Goal: Task Accomplishment & Management: Use online tool/utility

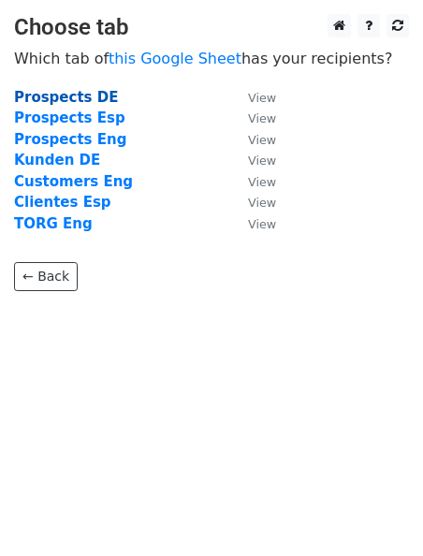
click at [83, 98] on strong "Prospects DE" at bounding box center [66, 97] width 104 height 17
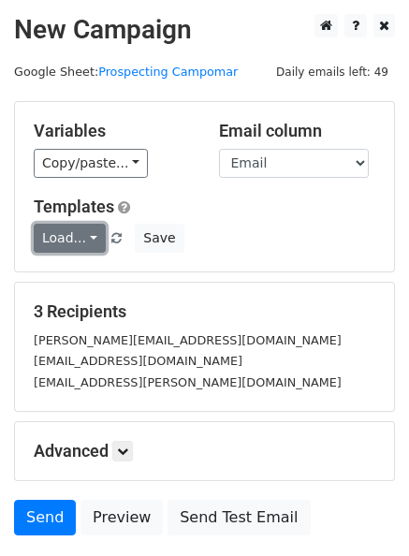
click at [88, 239] on link "Load..." at bounding box center [70, 238] width 72 height 29
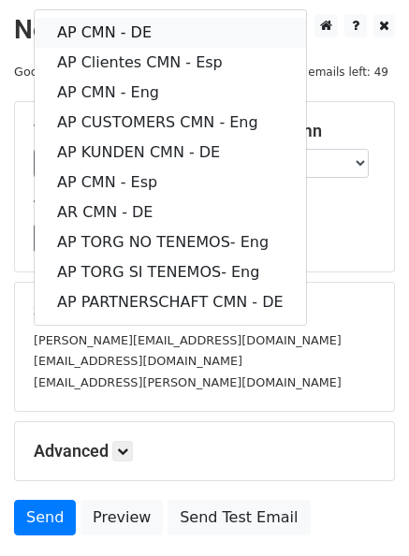
click at [138, 34] on link "AP CMN - DE" at bounding box center [170, 33] width 271 height 30
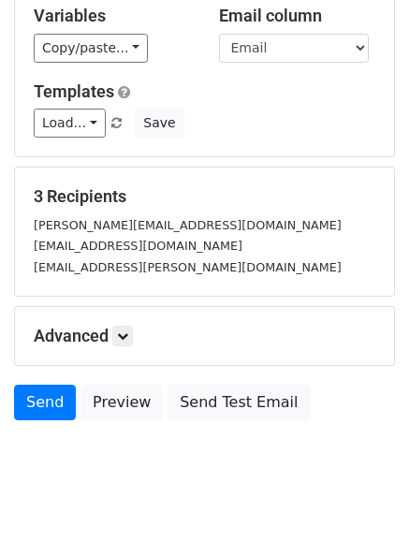
scroll to position [136, 0]
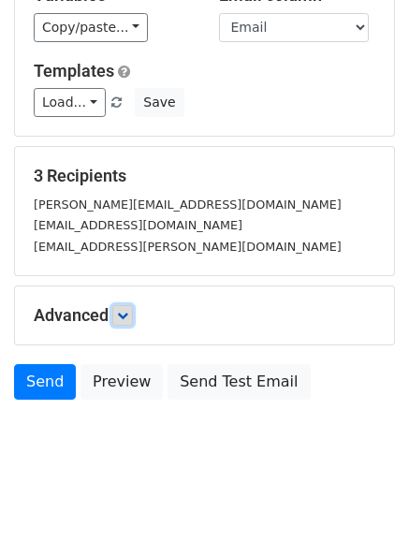
click at [126, 312] on icon at bounding box center [122, 315] width 11 height 11
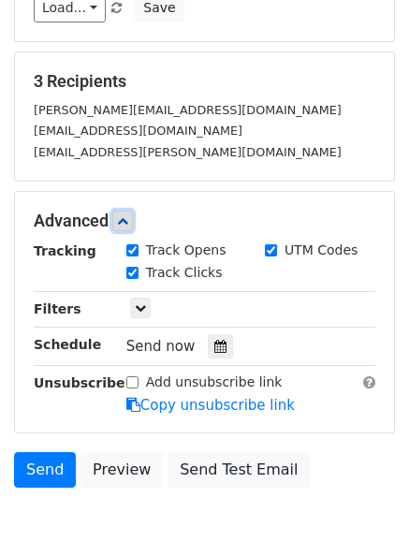
scroll to position [307, 0]
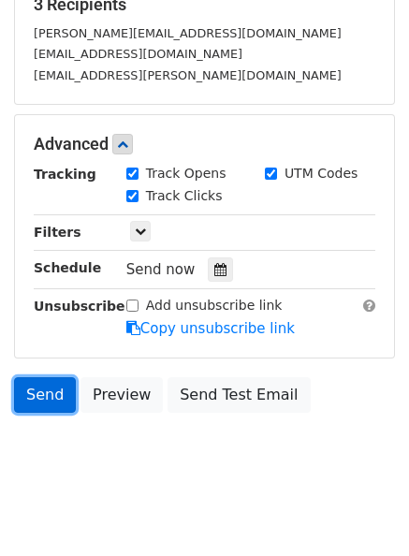
click at [46, 396] on link "Send" at bounding box center [45, 395] width 62 height 36
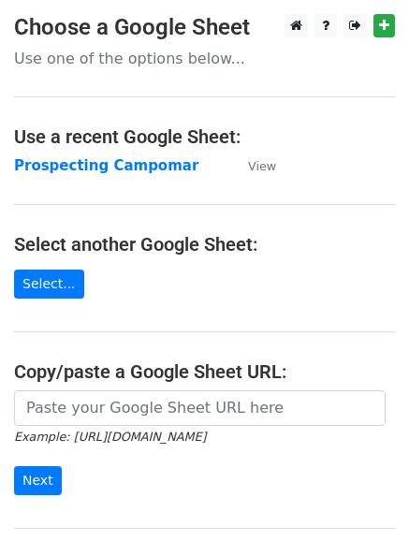
click at [120, 167] on strong "Prospecting Campomar" at bounding box center [106, 165] width 184 height 17
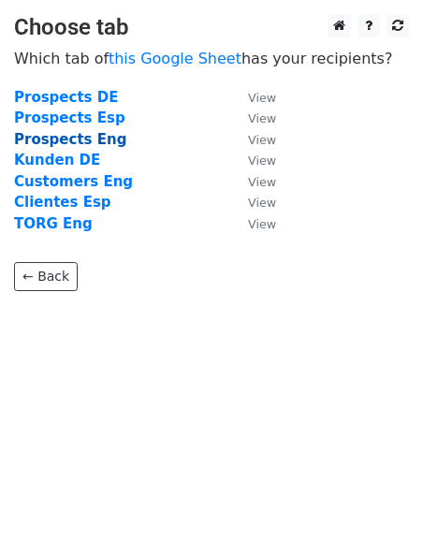
click at [90, 143] on strong "Prospects Eng" at bounding box center [70, 139] width 112 height 17
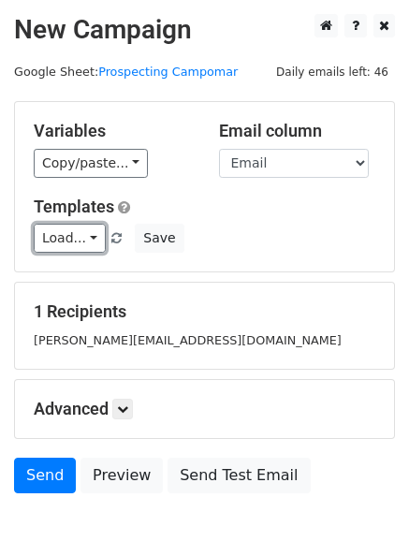
click at [87, 237] on link "Load..." at bounding box center [70, 238] width 72 height 29
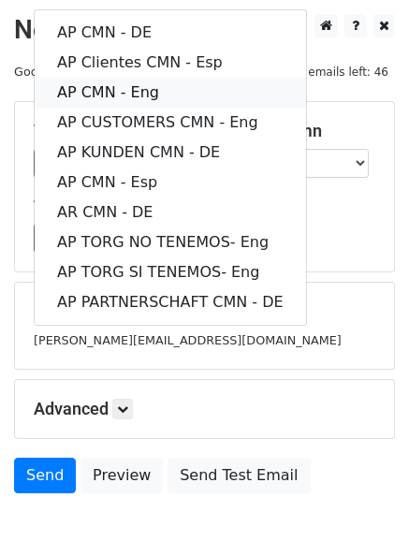
click at [131, 93] on link "AP CMN - Eng" at bounding box center [170, 93] width 271 height 30
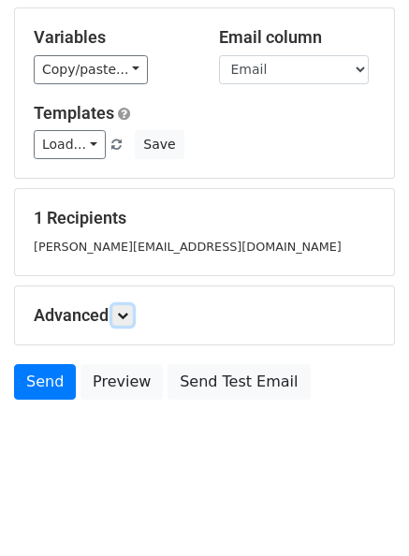
click at [126, 313] on icon at bounding box center [122, 315] width 11 height 11
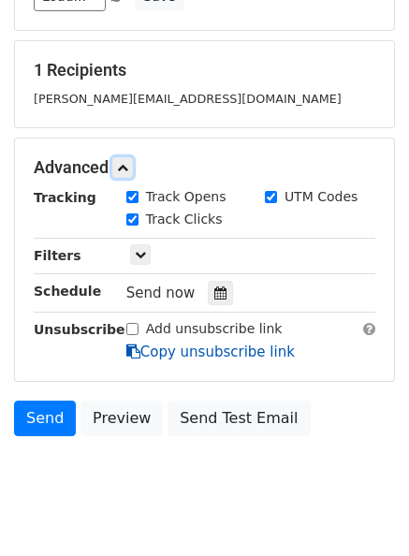
scroll to position [276, 0]
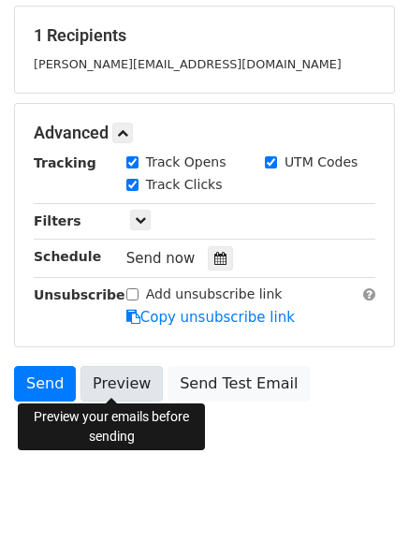
click at [108, 382] on link "Preview" at bounding box center [121, 384] width 82 height 36
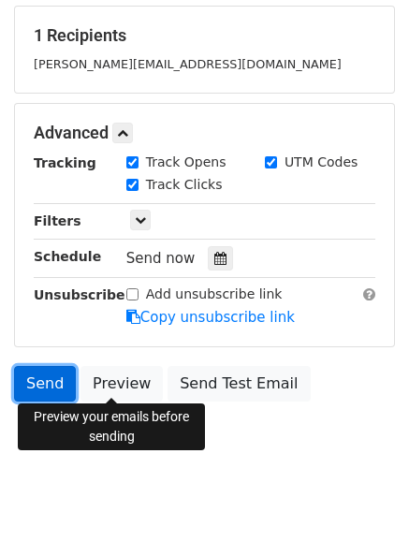
click at [60, 381] on link "Send" at bounding box center [45, 384] width 62 height 36
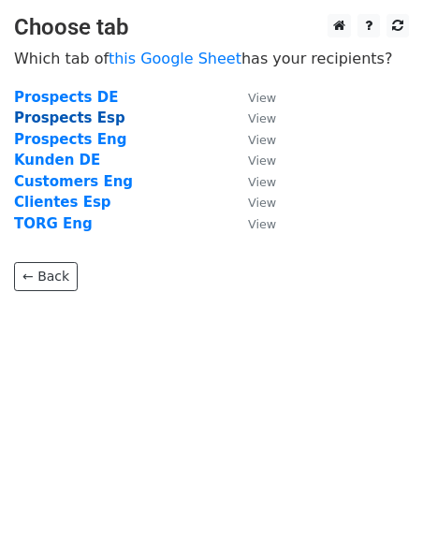
click at [91, 120] on strong "Prospects Esp" at bounding box center [69, 117] width 111 height 17
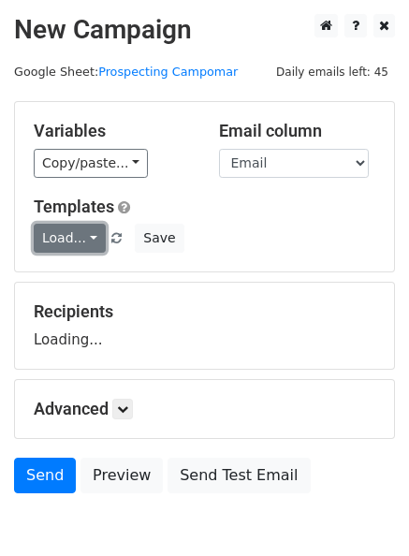
click at [83, 238] on link "Load..." at bounding box center [70, 238] width 72 height 29
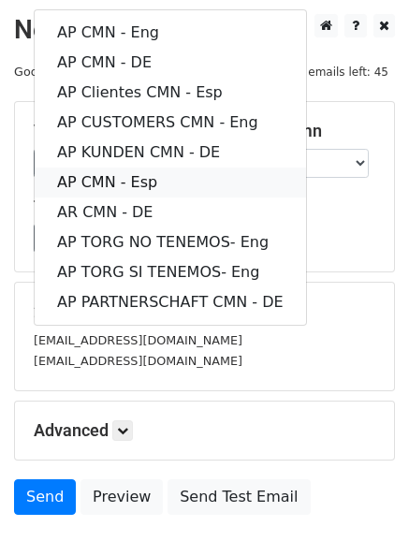
click at [136, 179] on link "AP CMN - Esp" at bounding box center [170, 182] width 271 height 30
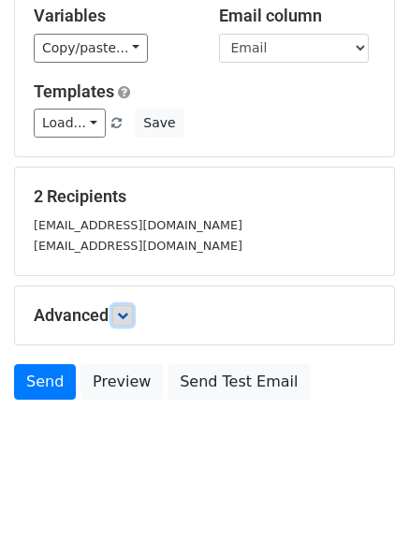
click at [123, 310] on icon at bounding box center [122, 315] width 11 height 11
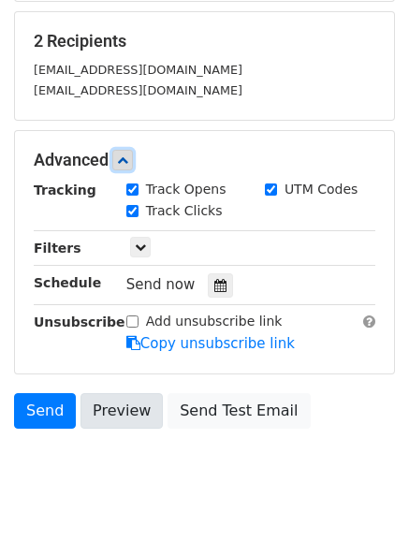
scroll to position [297, 0]
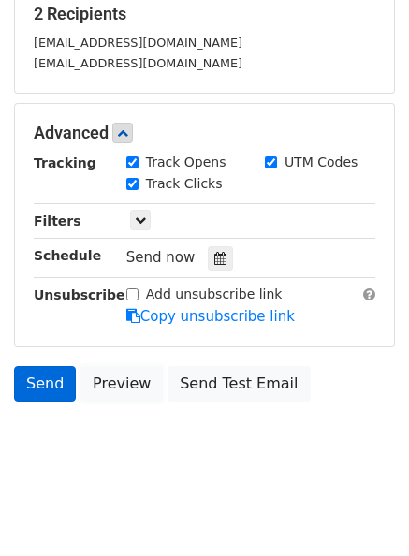
click at [101, 384] on link "Preview" at bounding box center [121, 384] width 82 height 36
click at [37, 383] on link "Send" at bounding box center [45, 384] width 62 height 36
